Goal: Task Accomplishment & Management: Use online tool/utility

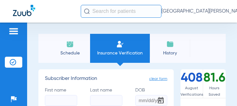
click at [70, 48] on img at bounding box center [70, 44] width 8 height 8
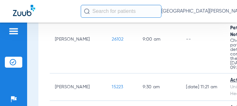
scroll to position [351, 0]
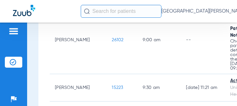
click at [112, 42] on span "26102" at bounding box center [118, 40] width 12 height 5
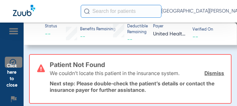
scroll to position [0, 0]
click at [15, 80] on span "Click here to close" at bounding box center [12, 76] width 24 height 106
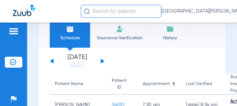
scroll to position [17, 0]
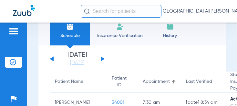
click at [101, 58] on button at bounding box center [103, 59] width 4 height 5
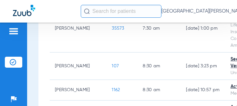
scroll to position [175, 0]
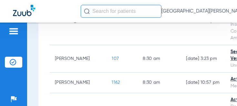
click at [112, 57] on span "107" at bounding box center [115, 59] width 7 height 5
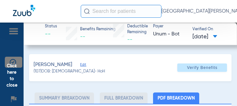
type input "0"
select select "page-width"
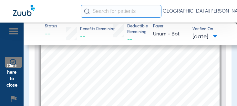
scroll to position [135, 0]
type input "6"
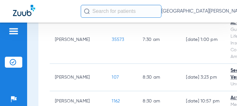
scroll to position [157, 0]
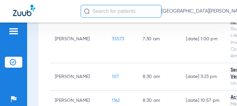
click at [112, 75] on span "107" at bounding box center [115, 77] width 7 height 5
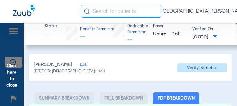
type input "0"
select select "page-width"
type input "1"
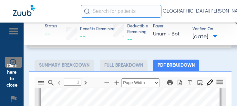
scroll to position [36, 0]
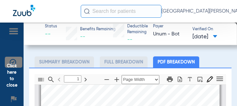
click at [79, 59] on li "Summary Breakdown" at bounding box center [65, 62] width 60 height 11
click at [129, 61] on li "Full Breakdown" at bounding box center [124, 62] width 48 height 11
click at [126, 64] on li "Full Breakdown" at bounding box center [124, 62] width 48 height 11
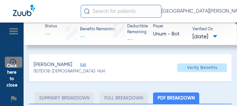
scroll to position [0, 0]
click at [81, 63] on span "Edit" at bounding box center [83, 66] width 6 height 6
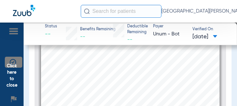
scroll to position [98, 0]
click at [14, 83] on span "Click here to close" at bounding box center [12, 76] width 24 height 106
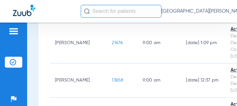
scroll to position [287, 0]
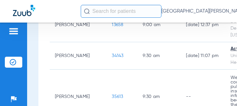
scroll to position [338, 0]
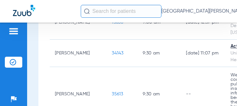
click at [107, 67] on td "35613" at bounding box center [122, 94] width 31 height 55
click at [112, 92] on span "35613" at bounding box center [117, 94] width 11 height 5
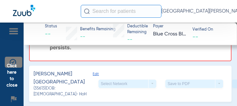
scroll to position [230, 0]
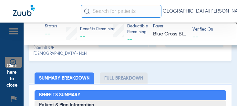
click at [93, 46] on span "Edit" at bounding box center [96, 38] width 6 height 14
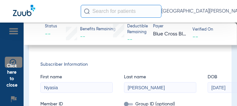
scroll to position [241, 0]
click at [110, 36] on div "Select Network arrow_drop_down" at bounding box center [128, 32] width 58 height 8
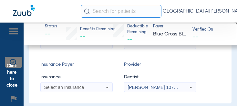
scroll to position [313, 0]
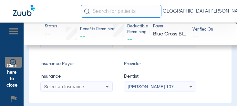
click at [92, 48] on input at bounding box center [77, 43] width 72 height 10
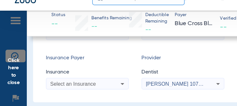
click at [68, 48] on input "Anthem" at bounding box center [77, 43] width 72 height 10
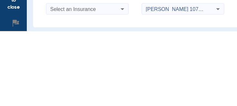
click at [193, 38] on input at bounding box center [161, 43] width 72 height 10
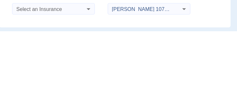
click at [125, 38] on input at bounding box center [161, 43] width 72 height 10
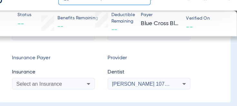
scroll to position [348, 0]
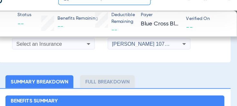
click at [58, 56] on div "Select an Insurance" at bounding box center [77, 52] width 72 height 8
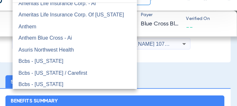
scroll to position [238, 0]
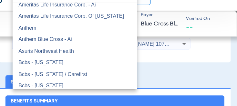
click at [68, 43] on mat-option "Anthem Blue Cross - Ai" at bounding box center [95, 48] width 109 height 10
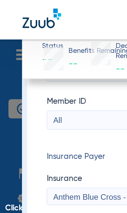
scroll to position [297, 0]
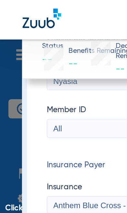
click at [39, 78] on input "All" at bounding box center [63, 74] width 72 height 10
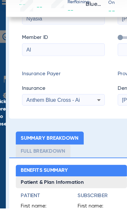
type input "A"
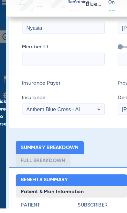
scroll to position [391, 0]
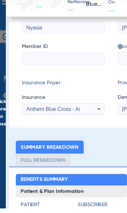
click at [52, 77] on input at bounding box center [63, 82] width 72 height 10
paste input "TWA614W20935"
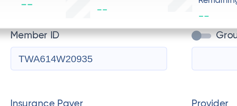
scroll to position [232, 0]
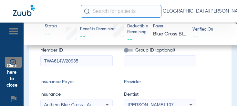
type input "TWA614W20935"
click at [211, 36] on app-verified-on-section "Verified On --" at bounding box center [210, 34] width 34 height 14
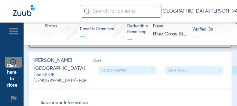
scroll to position [138, 0]
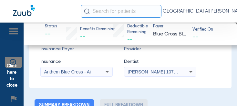
scroll to position [127, 0]
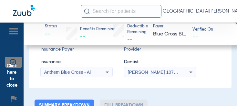
click at [15, 82] on span "Click here to close" at bounding box center [12, 76] width 24 height 106
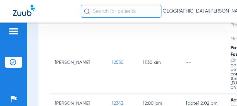
scroll to position [689, 0]
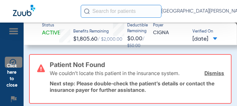
click at [208, 71] on link "Dismiss" at bounding box center [215, 73] width 20 height 6
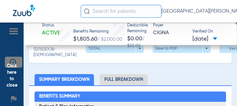
scroll to position [22, 0]
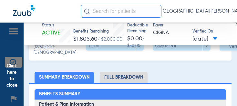
click at [127, 82] on li "Full Breakdown" at bounding box center [124, 77] width 48 height 11
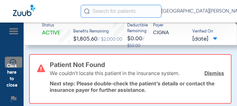
scroll to position [0, 0]
click at [215, 71] on link "Dismiss" at bounding box center [215, 73] width 20 height 6
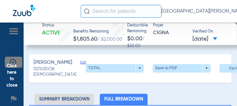
click at [80, 65] on span "Edit" at bounding box center [83, 64] width 6 height 6
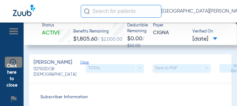
click at [10, 88] on span "Click here to close" at bounding box center [12, 76] width 24 height 106
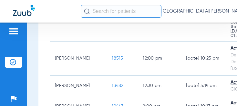
scroll to position [830, 0]
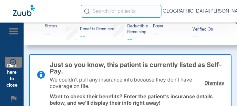
scroll to position [0, 0]
click at [6, 83] on span "Click here to close" at bounding box center [12, 76] width 24 height 106
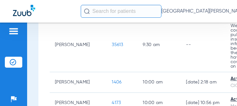
scroll to position [344, 0]
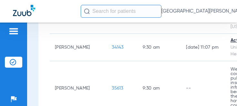
click at [112, 86] on span "35613" at bounding box center [117, 88] width 11 height 5
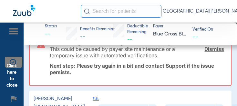
scroll to position [166, 0]
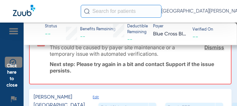
click at [219, 48] on link "Dismiss" at bounding box center [215, 47] width 20 height 6
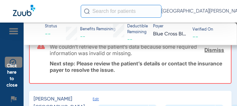
scroll to position [96, 0]
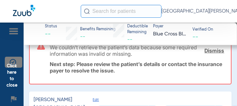
click at [11, 81] on span "Click here to close" at bounding box center [12, 76] width 24 height 106
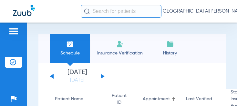
scroll to position [0, 0]
click at [101, 74] on button at bounding box center [103, 76] width 4 height 5
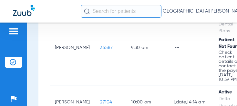
scroll to position [437, 0]
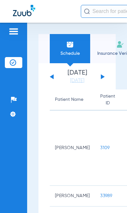
scroll to position [0, 0]
click at [106, 49] on li "Insurance Verification" at bounding box center [120, 48] width 60 height 29
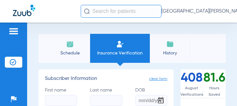
click at [65, 50] on li "Schedule" at bounding box center [70, 48] width 40 height 29
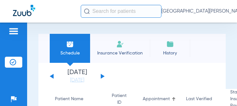
click at [15, 60] on img at bounding box center [13, 62] width 6 height 6
click at [92, 62] on li "Insurance Verification" at bounding box center [120, 48] width 60 height 29
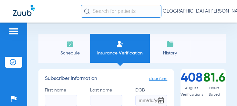
click at [66, 47] on img at bounding box center [70, 44] width 8 height 8
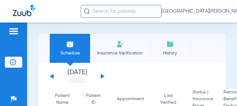
click at [103, 76] on button at bounding box center [103, 76] width 4 height 5
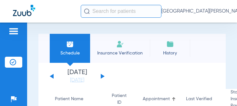
click at [102, 72] on div "[DATE] [DATE] [DATE] [DATE] [DATE] [DATE] [DATE] [DATE] [DATE] [DATE] [DATE] [D…" at bounding box center [77, 77] width 55 height 14
click at [104, 77] on button at bounding box center [103, 76] width 4 height 5
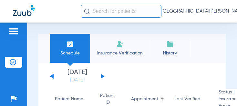
click at [102, 76] on button at bounding box center [103, 76] width 4 height 5
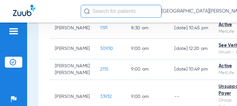
scroll to position [168, 0]
click at [106, 48] on span "30930" at bounding box center [106, 49] width 13 height 5
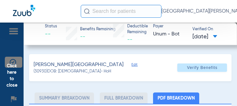
type input "1"
click at [207, 72] on span at bounding box center [203, 68] width 50 height 16
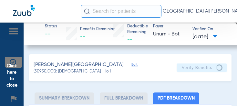
click at [14, 83] on span "Click here to close" at bounding box center [12, 76] width 24 height 106
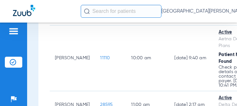
scroll to position [314, 0]
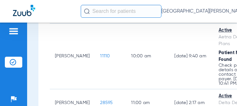
click at [100, 54] on span "11110" at bounding box center [105, 56] width 10 height 5
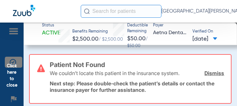
click at [215, 72] on link "Dismiss" at bounding box center [215, 73] width 20 height 6
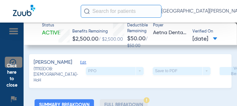
click at [11, 85] on span "Click here to close" at bounding box center [12, 76] width 24 height 106
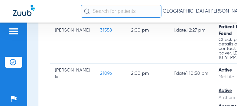
scroll to position [706, 0]
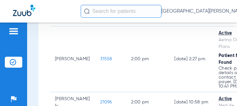
click at [105, 57] on span "31558" at bounding box center [106, 59] width 12 height 5
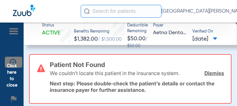
click at [216, 72] on link "Dismiss" at bounding box center [215, 73] width 20 height 6
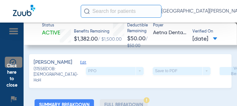
click at [13, 78] on span "Click here to close" at bounding box center [12, 76] width 24 height 106
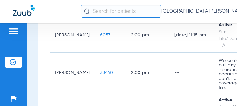
scroll to position [638, 0]
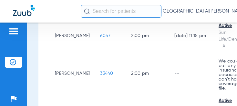
click at [100, 72] on span "33440" at bounding box center [106, 74] width 13 height 5
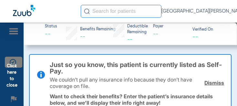
click at [229, 69] on div "Just so you know, this patient is currently listed as Self-Pay. We couldn’t pul…" at bounding box center [130, 85] width 203 height 63
click at [203, 86] on div "We couldn’t pull any insurance info because they don’t have coverage on file. D…" at bounding box center [137, 83] width 175 height 23
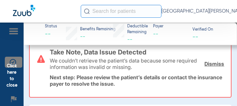
scroll to position [85, 0]
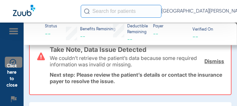
click at [219, 61] on link "Dismiss" at bounding box center [215, 61] width 20 height 6
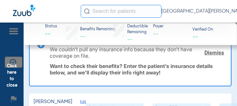
scroll to position [31, 0]
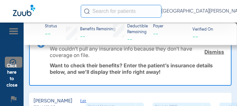
click at [218, 52] on link "Dismiss" at bounding box center [215, 52] width 20 height 6
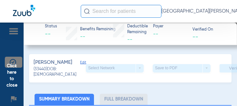
scroll to position [0, 0]
click at [174, 73] on div "Save to PDF arrow_drop_down" at bounding box center [182, 68] width 58 height 8
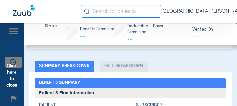
scroll to position [33, 0]
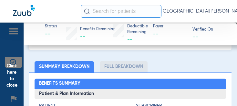
click at [12, 83] on span "Click here to close" at bounding box center [12, 76] width 24 height 106
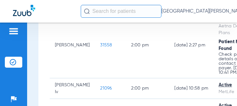
scroll to position [720, 0]
click at [100, 43] on span "31558" at bounding box center [106, 45] width 12 height 5
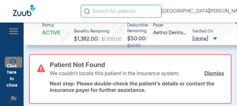
click at [18, 77] on span "Click here to close" at bounding box center [12, 76] width 24 height 106
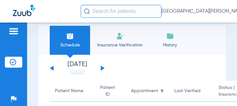
scroll to position [13, 0]
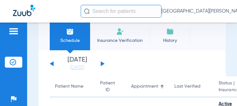
click at [104, 61] on div "[DATE] [DATE] [DATE] [DATE] [DATE] [DATE] [DATE] [DATE] [DATE] [DATE] [DATE] [D…" at bounding box center [77, 64] width 55 height 14
click at [102, 65] on button at bounding box center [103, 63] width 4 height 5
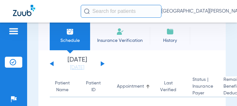
click at [102, 62] on button at bounding box center [103, 63] width 4 height 5
click at [100, 67] on div "[DATE] [DATE] [DATE] [DATE] [DATE] [DATE] [DATE] [DATE] [DATE] [DATE] [DATE] [D…" at bounding box center [77, 64] width 55 height 14
click at [105, 64] on app-single-date-navigator "[DATE] [DATE] [DATE] [DATE] [DATE] [DATE] [DATE] [DATE] [DATE] [DATE] [DATE] [D…" at bounding box center [132, 64] width 165 height 14
click at [102, 63] on button at bounding box center [103, 63] width 4 height 5
click at [101, 66] on div "[DATE] [DATE] [DATE] [DATE] [DATE] [DATE] [DATE] [DATE] [DATE] [DATE] [DATE] [D…" at bounding box center [77, 64] width 55 height 14
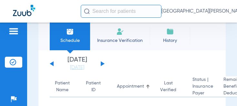
click at [102, 64] on button at bounding box center [103, 63] width 4 height 5
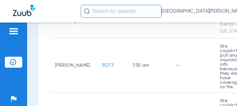
scroll to position [160, 0]
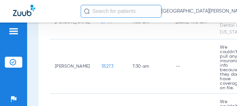
click at [102, 64] on span "35273" at bounding box center [108, 66] width 12 height 5
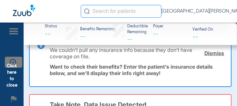
scroll to position [30, 0]
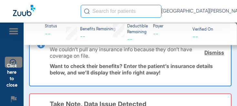
click at [213, 67] on p "Want to check their benefits? Enter the patient’s insurance details below, and …" at bounding box center [137, 69] width 175 height 13
click at [215, 52] on link "Dismiss" at bounding box center [215, 53] width 20 height 6
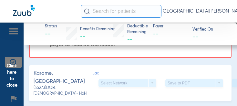
scroll to position [23, 0]
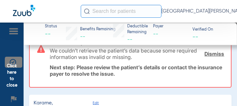
click at [219, 51] on link "Dismiss" at bounding box center [215, 54] width 20 height 6
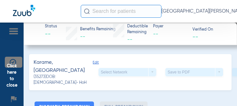
scroll to position [0, 0]
click at [93, 61] on span "Edit" at bounding box center [96, 68] width 6 height 14
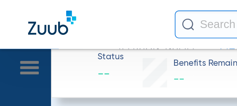
scroll to position [15, 0]
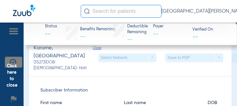
click at [8, 82] on span "Click here to close" at bounding box center [12, 76] width 24 height 106
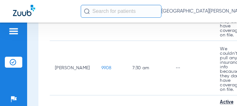
scroll to position [214, 0]
click at [102, 66] on span "9908" at bounding box center [107, 68] width 10 height 5
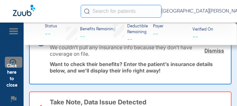
scroll to position [35, 0]
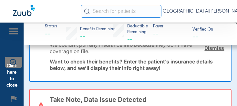
click at [217, 50] on link "Dismiss" at bounding box center [215, 48] width 20 height 6
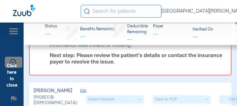
click at [221, 51] on div "We couldn’t retrieve the patient’s data because some required information was i…" at bounding box center [137, 41] width 175 height 23
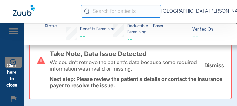
scroll to position [12, 0]
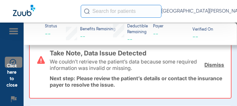
click at [216, 64] on link "Dismiss" at bounding box center [215, 65] width 20 height 6
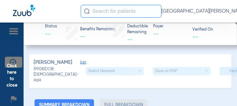
scroll to position [0, 0]
click at [9, 78] on span "Click here to close" at bounding box center [12, 76] width 24 height 106
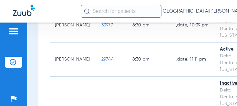
scroll to position [292, 0]
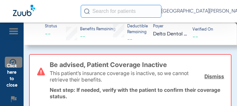
click at [218, 74] on link "Dismiss" at bounding box center [215, 76] width 20 height 6
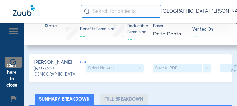
click at [13, 84] on span "Click here to close" at bounding box center [12, 76] width 24 height 106
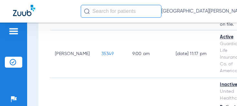
scroll to position [524, 0]
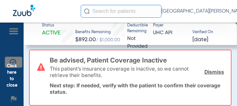
scroll to position [5, 0]
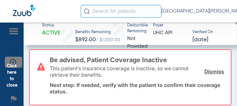
click at [212, 69] on link "Dismiss" at bounding box center [215, 72] width 20 height 6
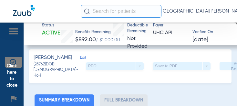
click at [17, 80] on span "Click here to close" at bounding box center [12, 76] width 24 height 106
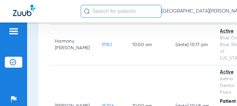
scroll to position [678, 0]
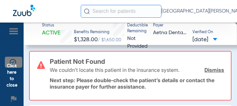
scroll to position [5, 0]
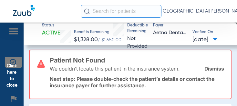
click at [218, 69] on link "Dismiss" at bounding box center [215, 69] width 20 height 6
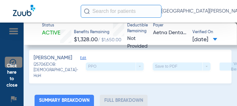
click at [10, 89] on span "Click here to close" at bounding box center [12, 76] width 24 height 106
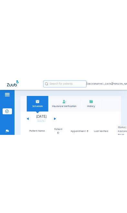
scroll to position [0, 0]
